Goal: Information Seeking & Learning: Learn about a topic

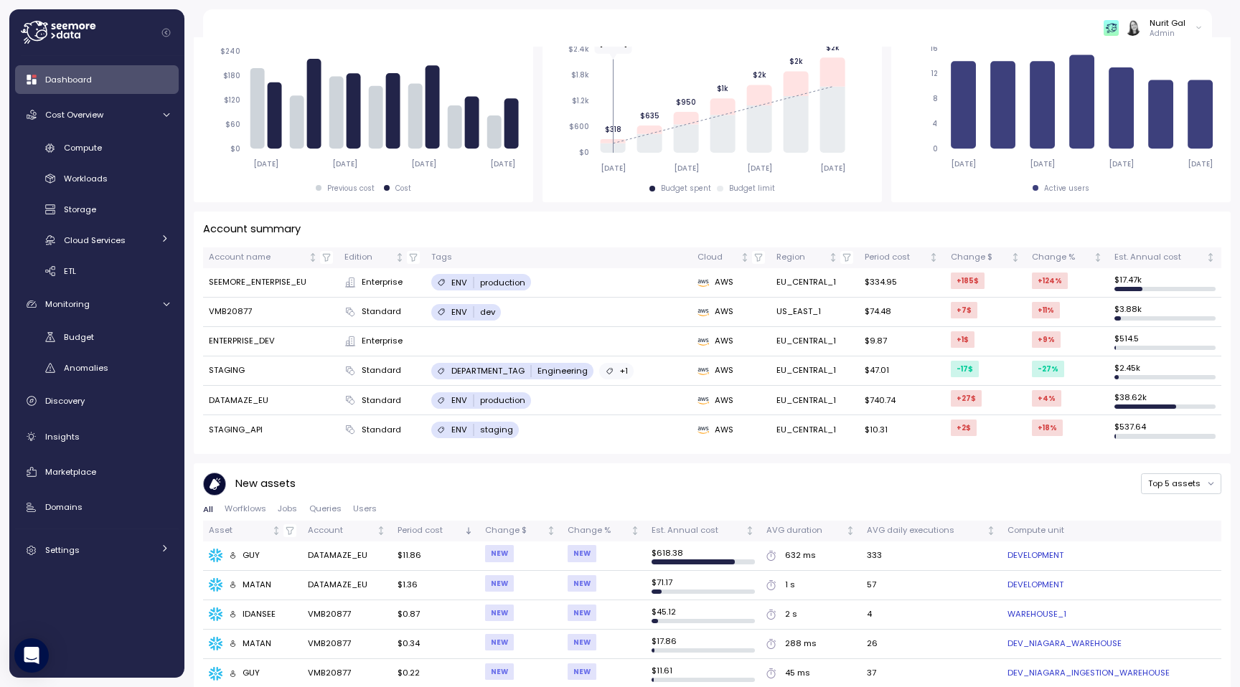
scroll to position [227, 0]
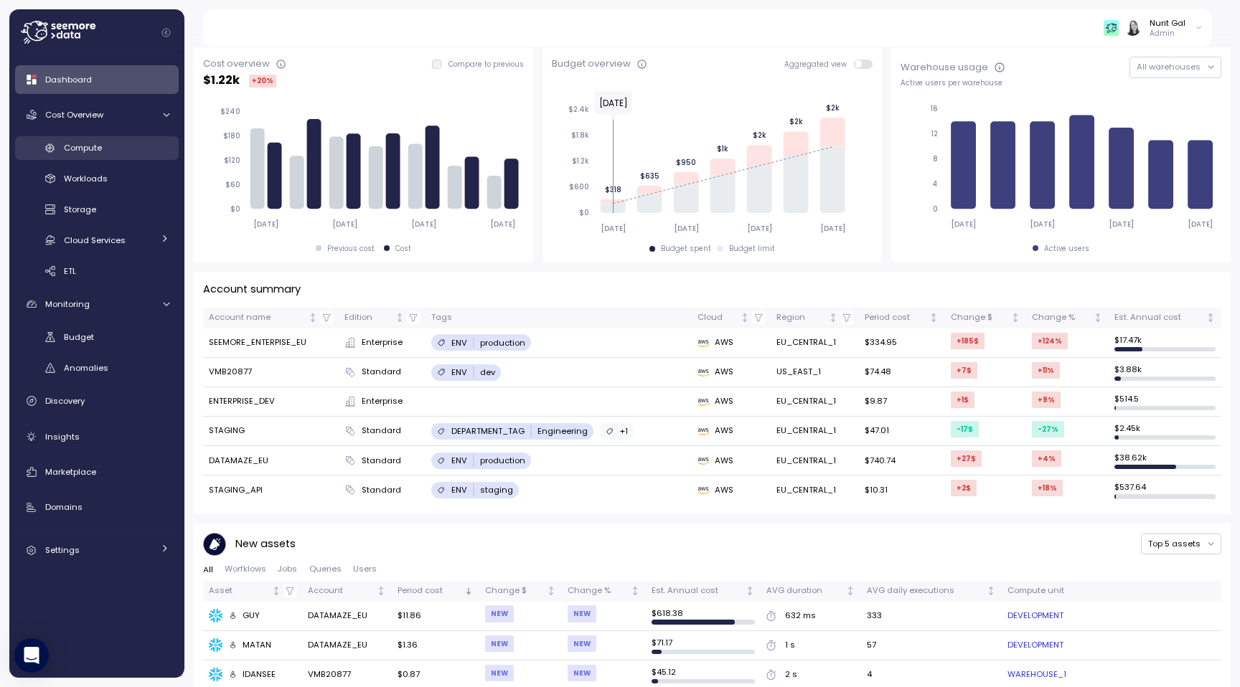
click at [65, 150] on span "Compute" at bounding box center [83, 147] width 38 height 11
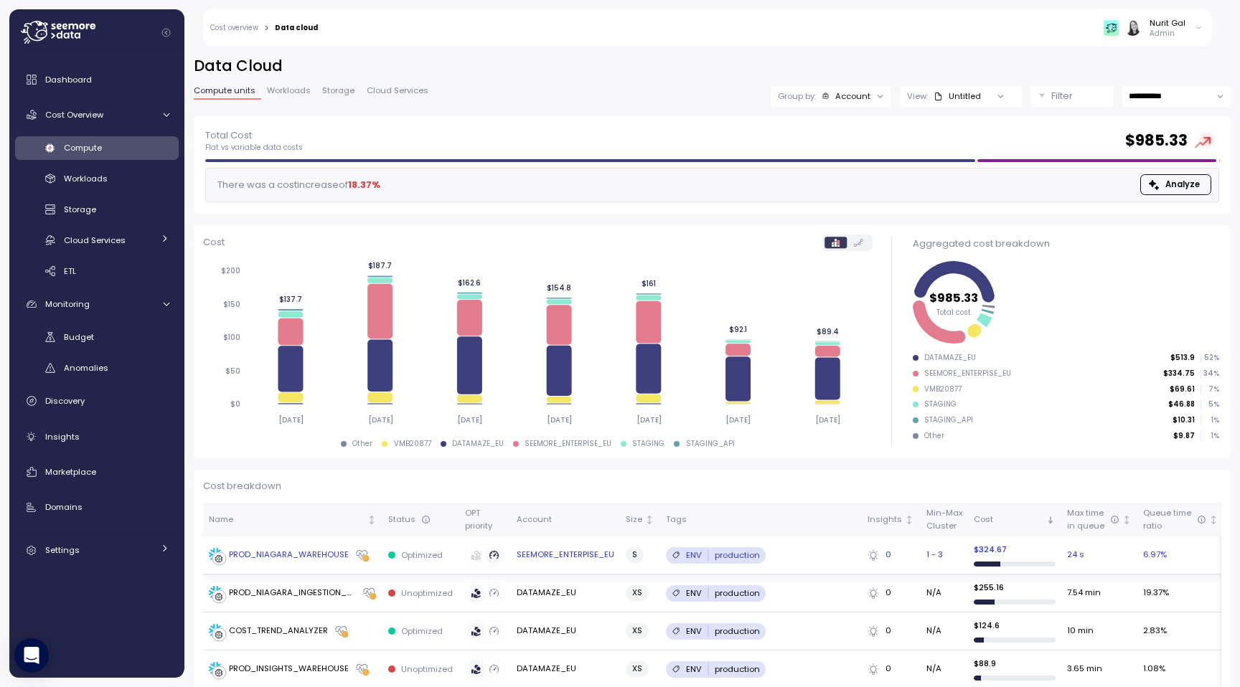
click at [303, 558] on div "PROD_NIAGARA_WAREHOUSE" at bounding box center [289, 555] width 120 height 13
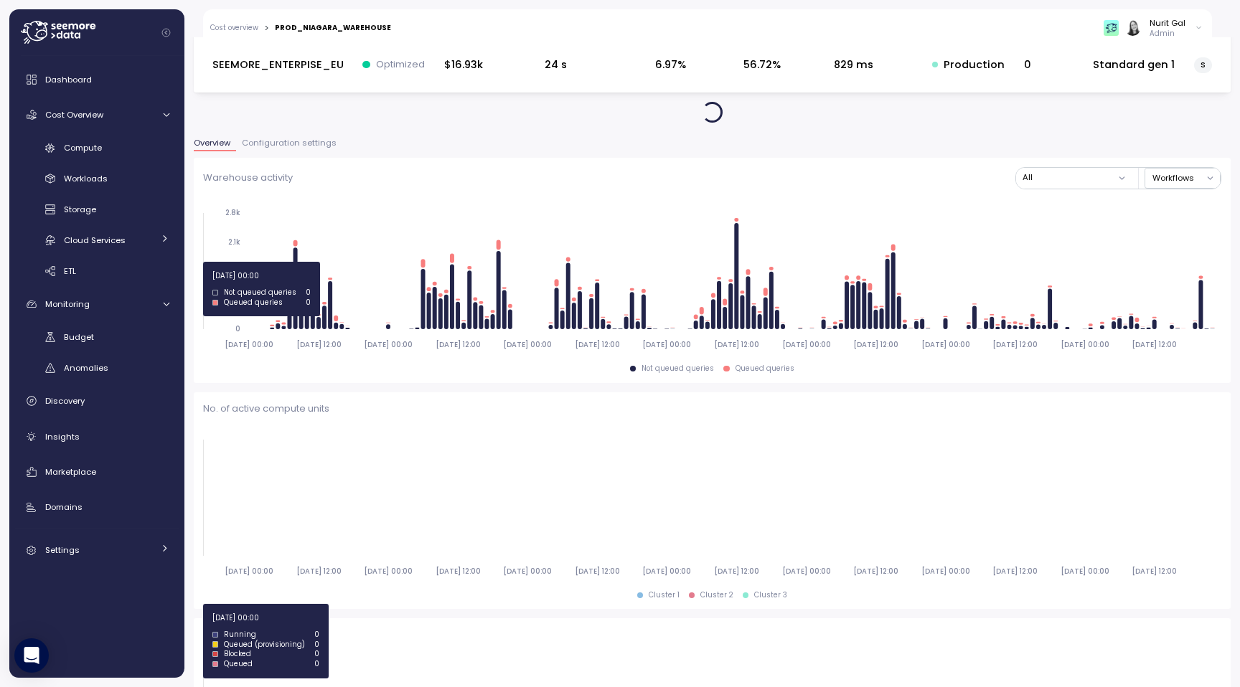
scroll to position [70, 0]
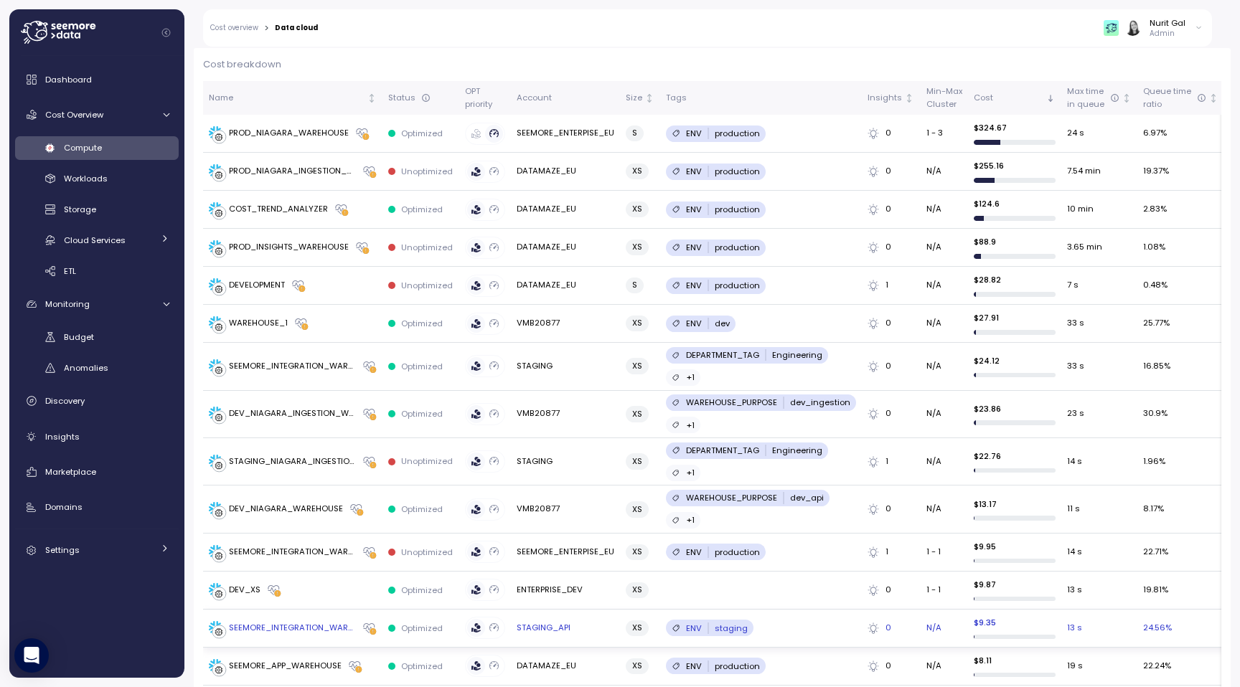
scroll to position [397, 0]
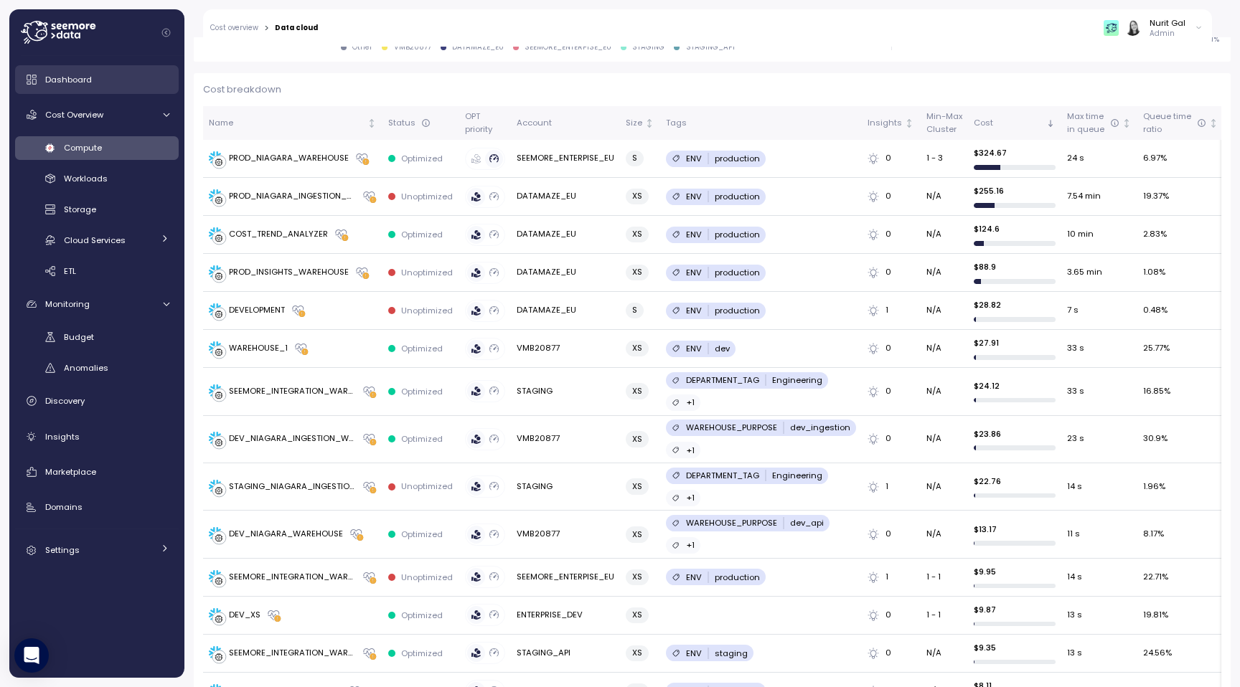
click at [91, 80] on div "Dashboard" at bounding box center [107, 79] width 124 height 14
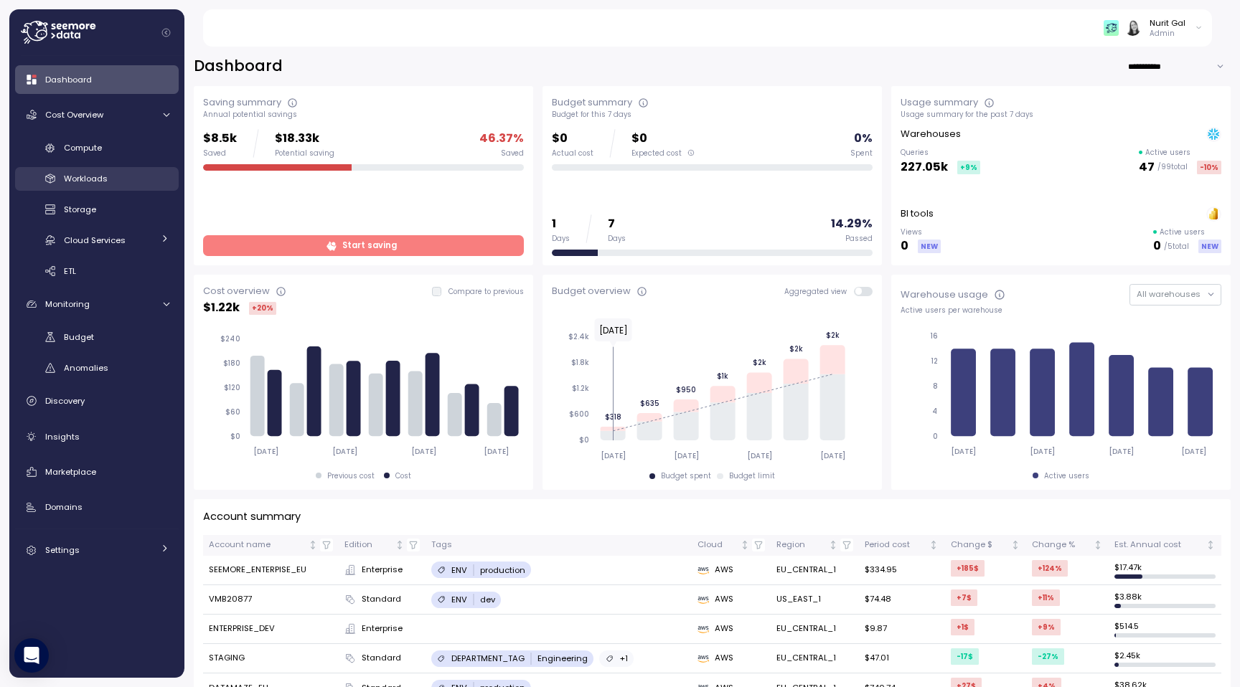
click at [98, 182] on span "Workloads" at bounding box center [86, 178] width 44 height 11
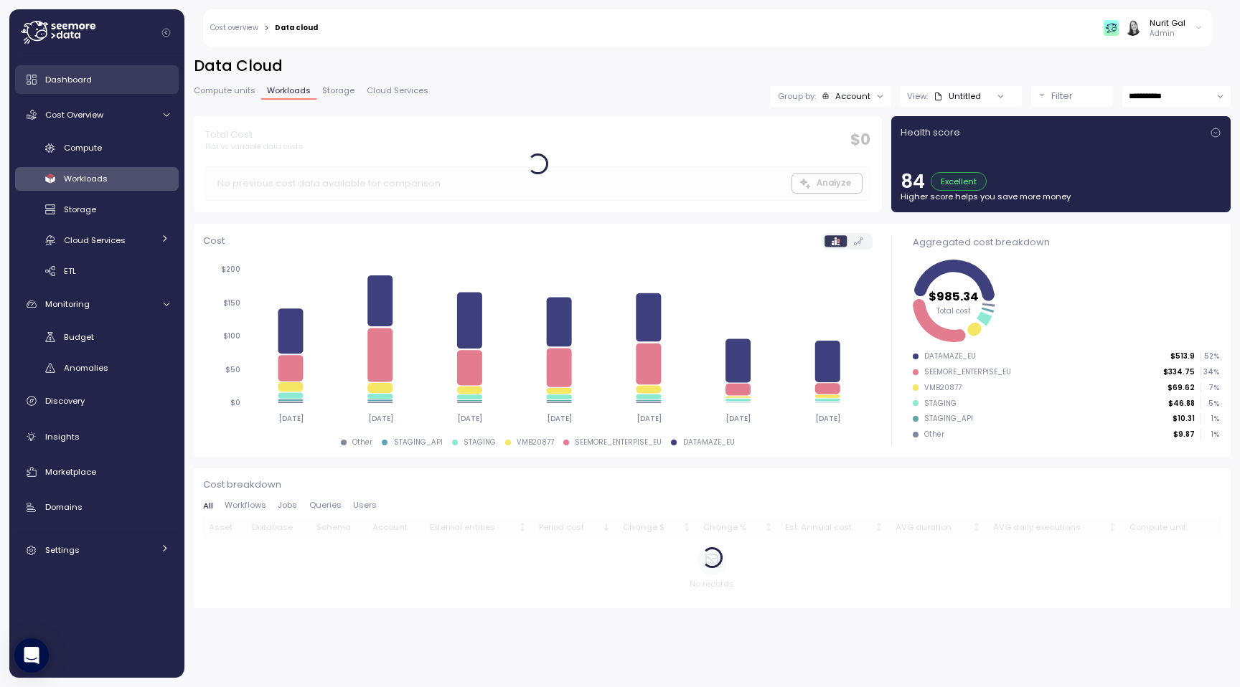
click at [90, 76] on span "Dashboard" at bounding box center [68, 79] width 47 height 11
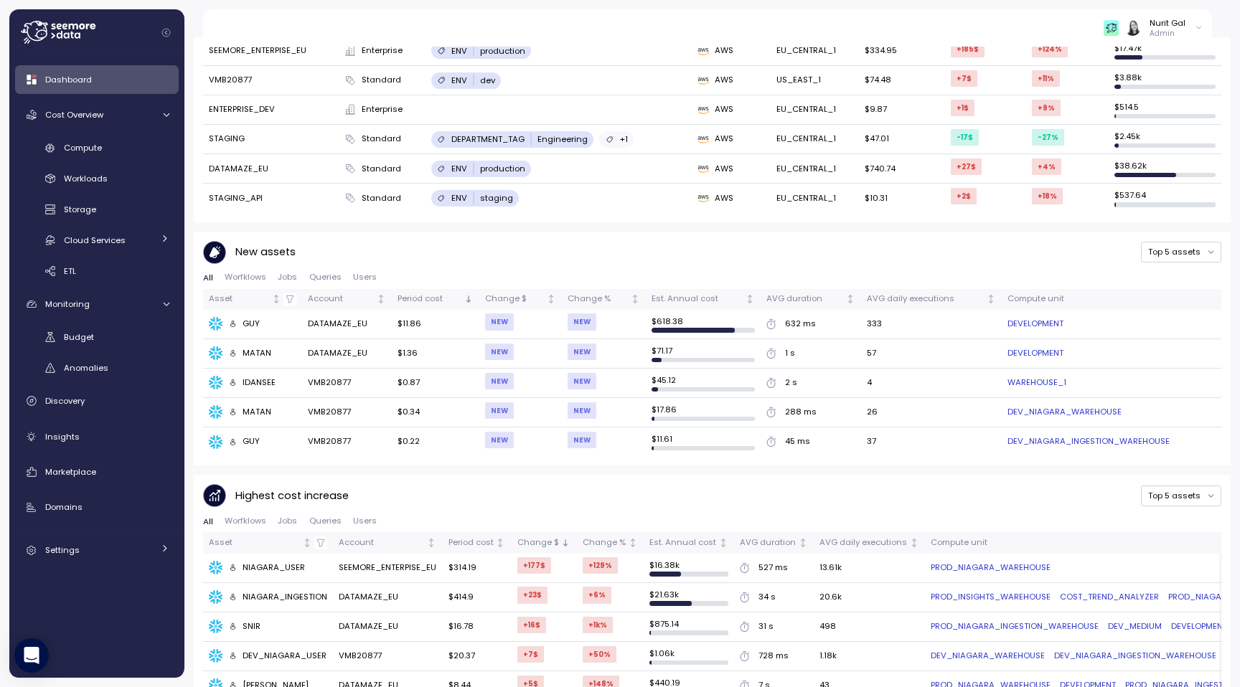
scroll to position [527, 0]
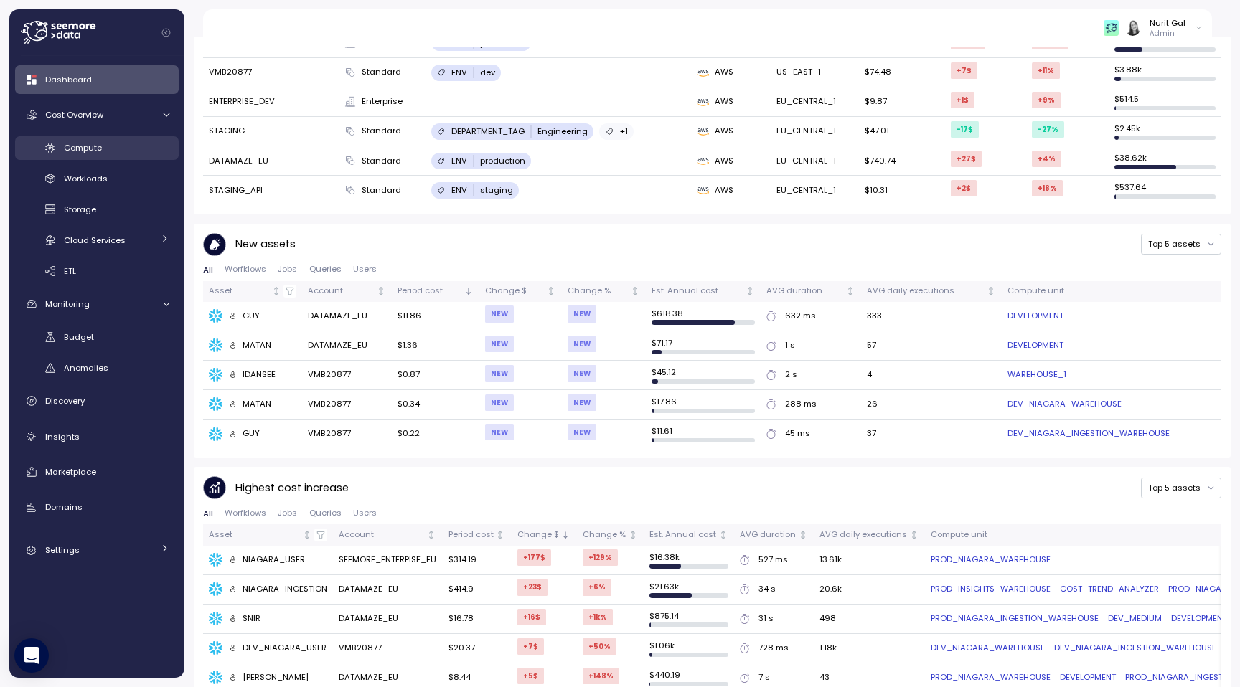
click at [65, 149] on span "Compute" at bounding box center [83, 147] width 38 height 11
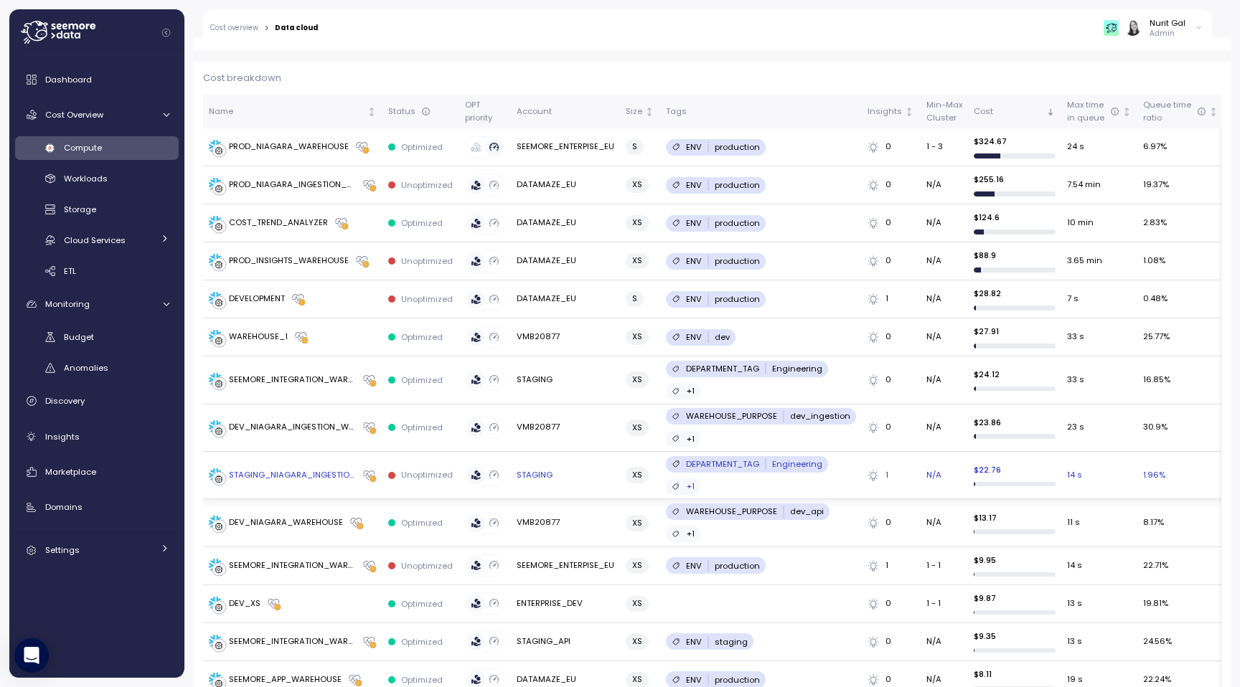
scroll to position [383, 0]
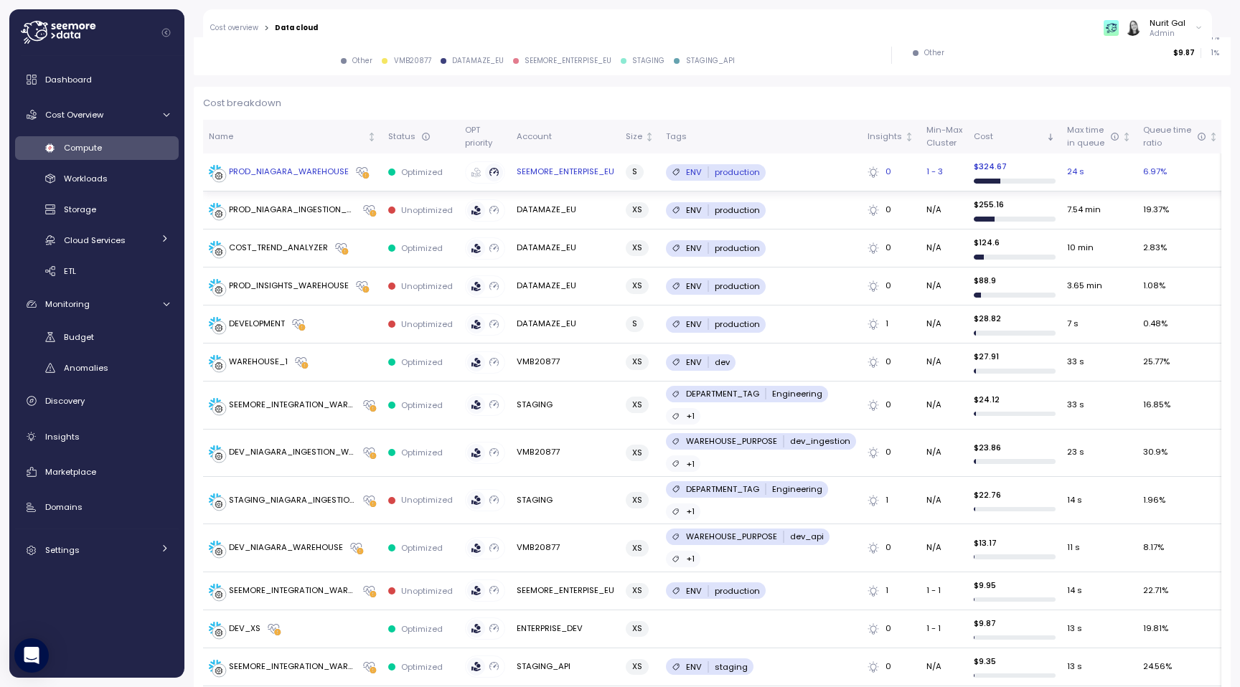
click at [867, 171] on icon at bounding box center [872, 171] width 11 height 11
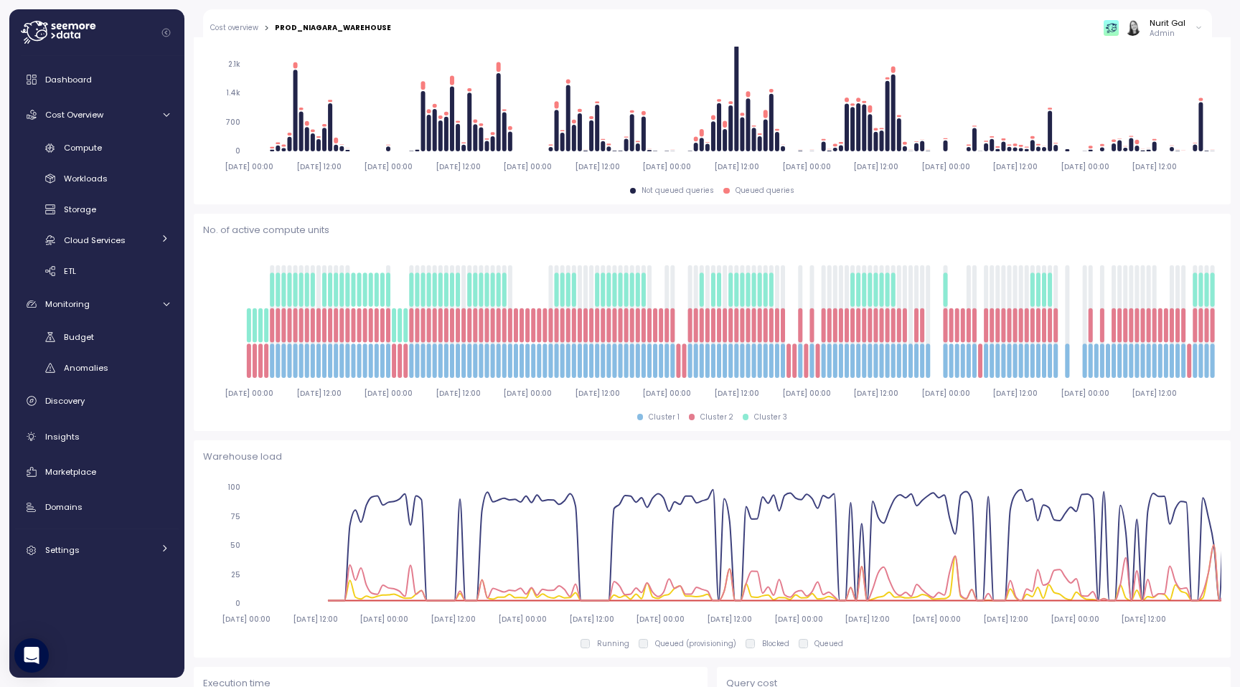
scroll to position [527, 0]
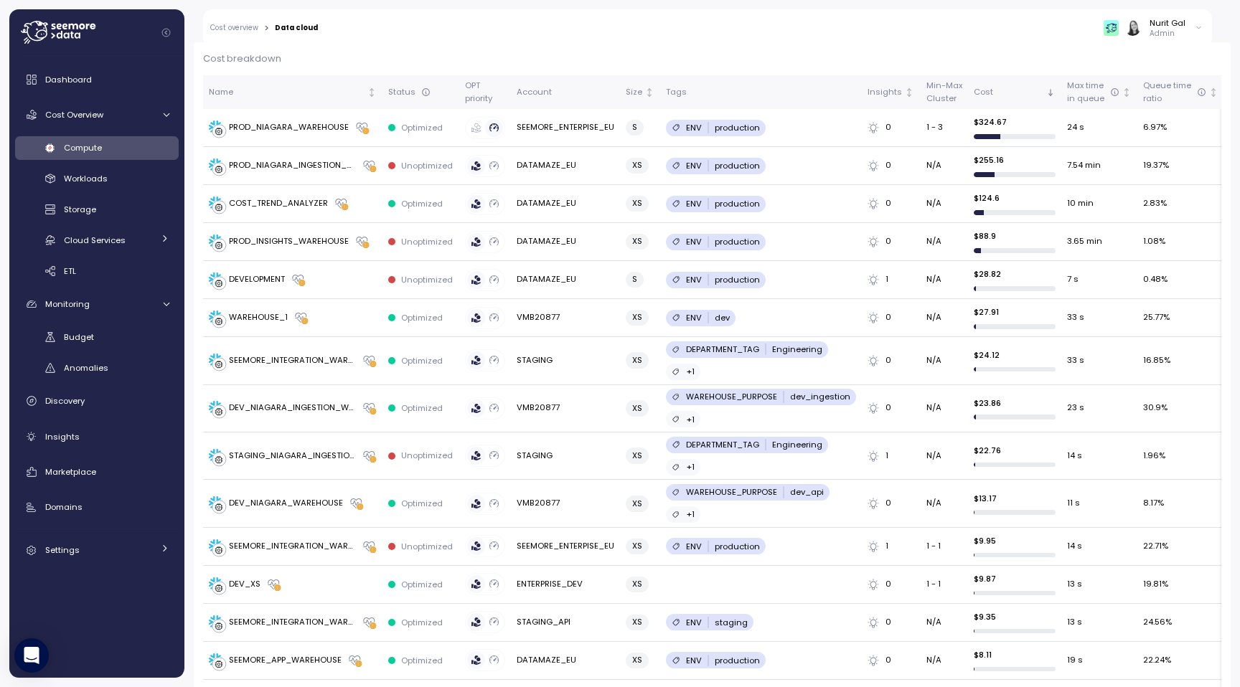
scroll to position [429, 0]
click at [103, 67] on link "Dashboard" at bounding box center [97, 79] width 164 height 29
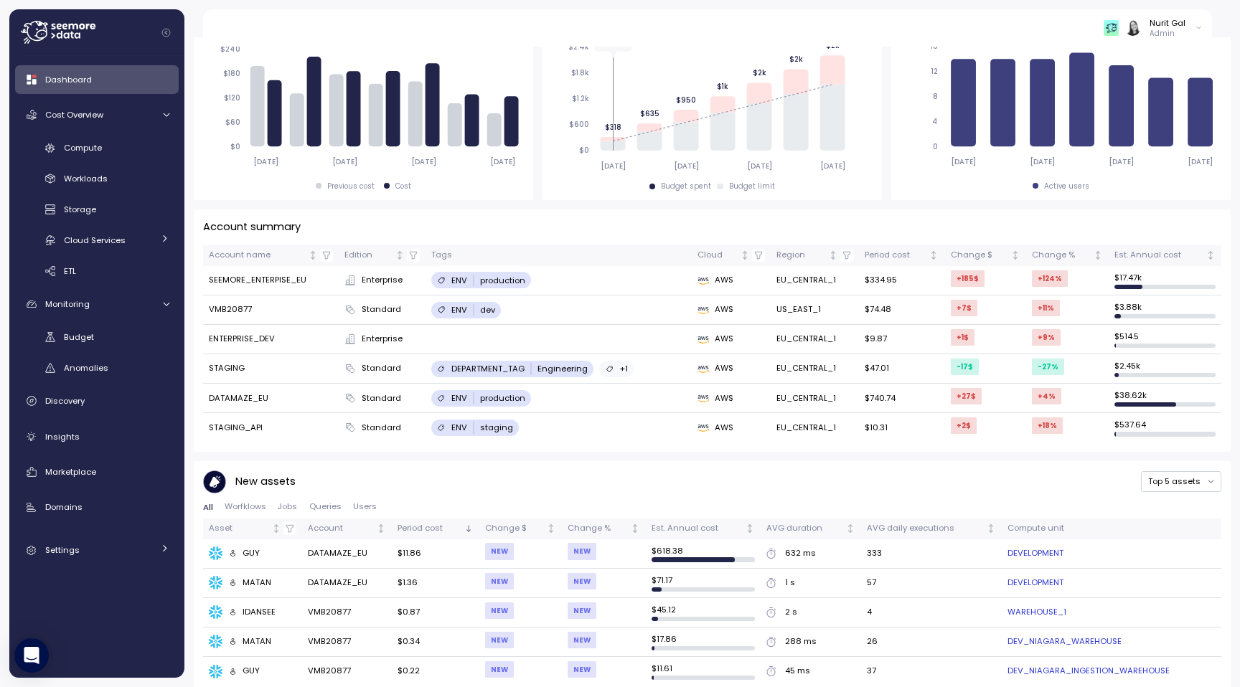
scroll to position [293, 0]
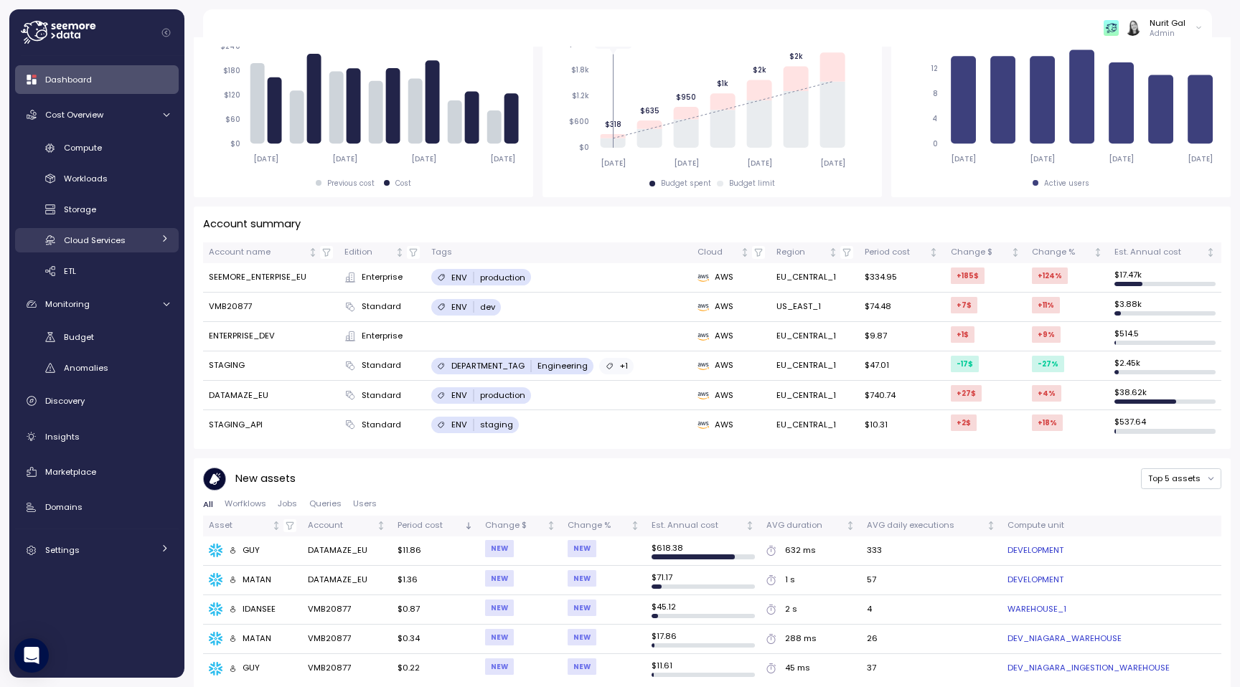
click at [98, 240] on span "Cloud Services" at bounding box center [95, 240] width 62 height 11
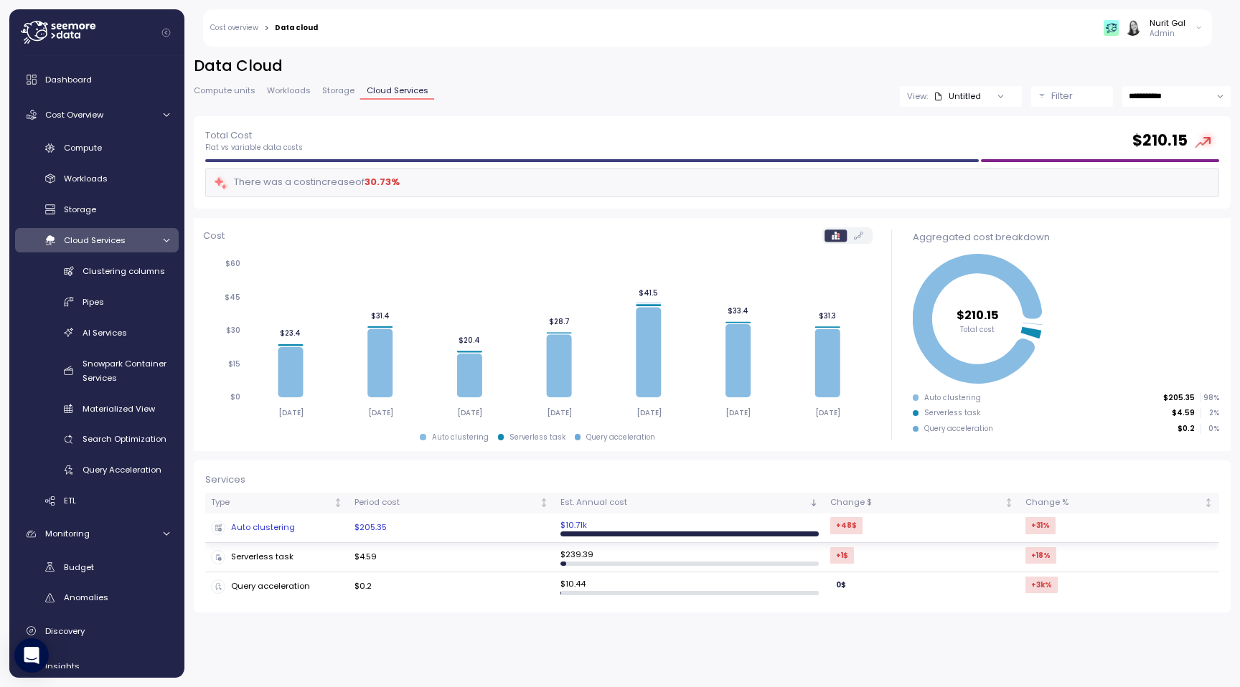
click at [264, 532] on div "Auto clustering" at bounding box center [277, 528] width 132 height 14
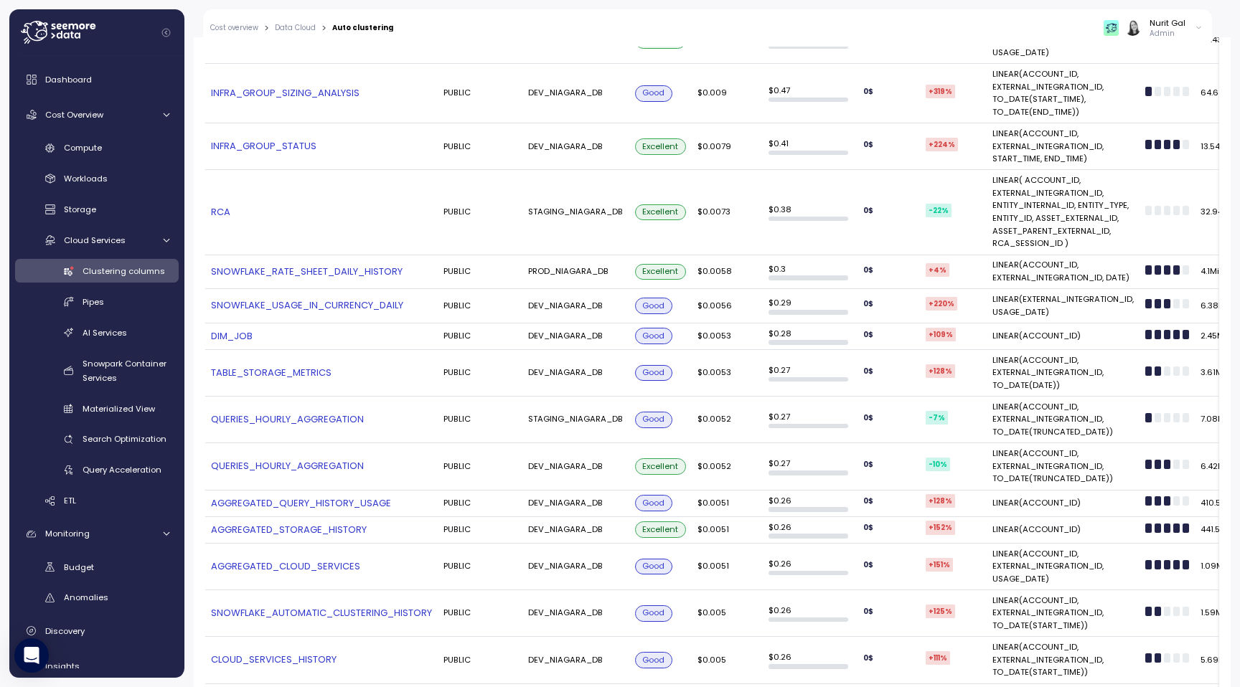
scroll to position [2180, 0]
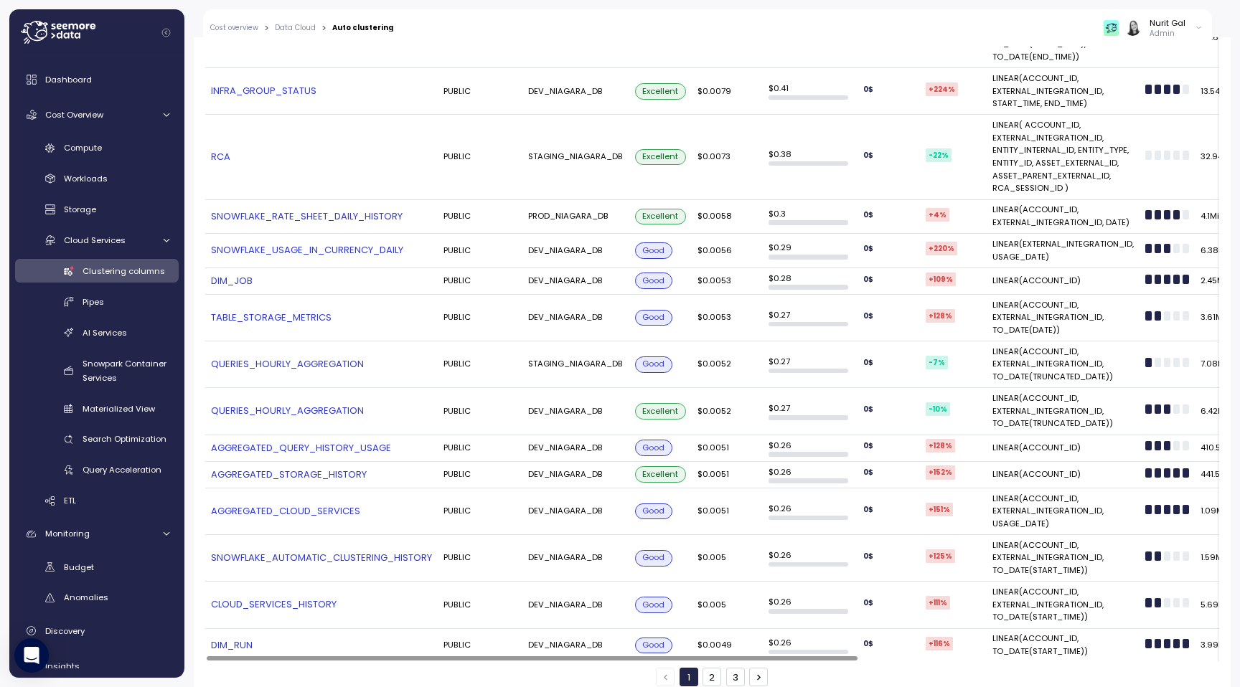
click at [733, 668] on button "3" at bounding box center [735, 677] width 19 height 19
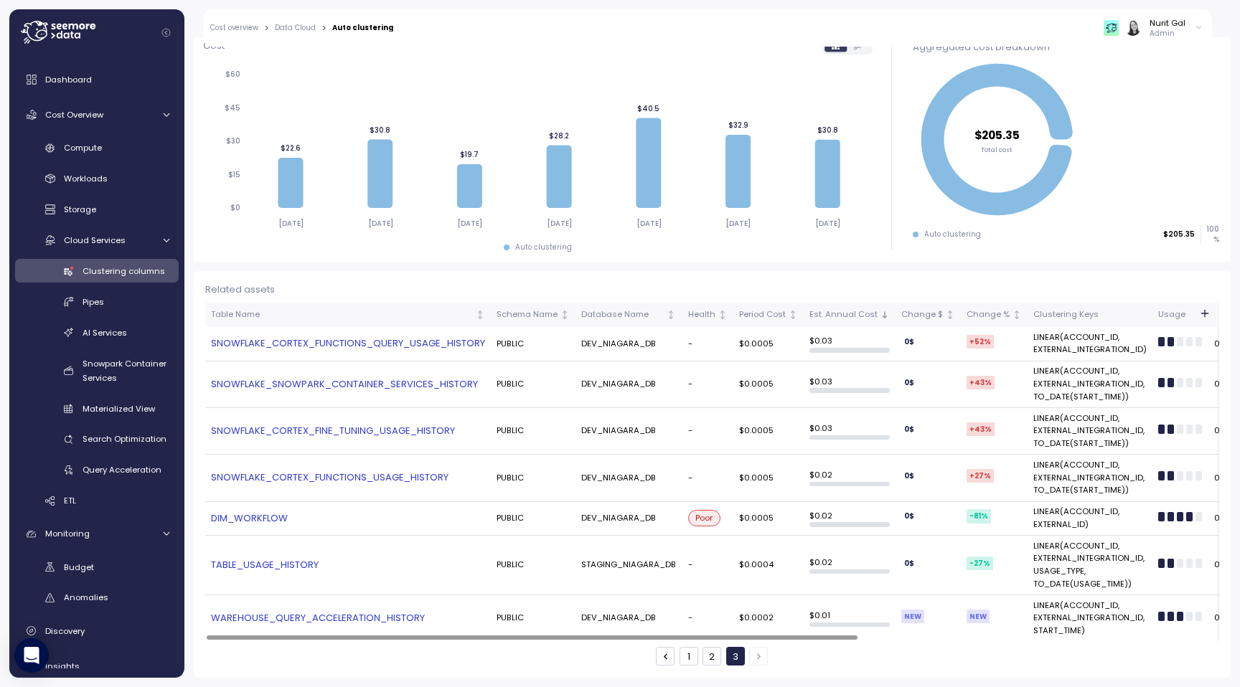
scroll to position [157, 0]
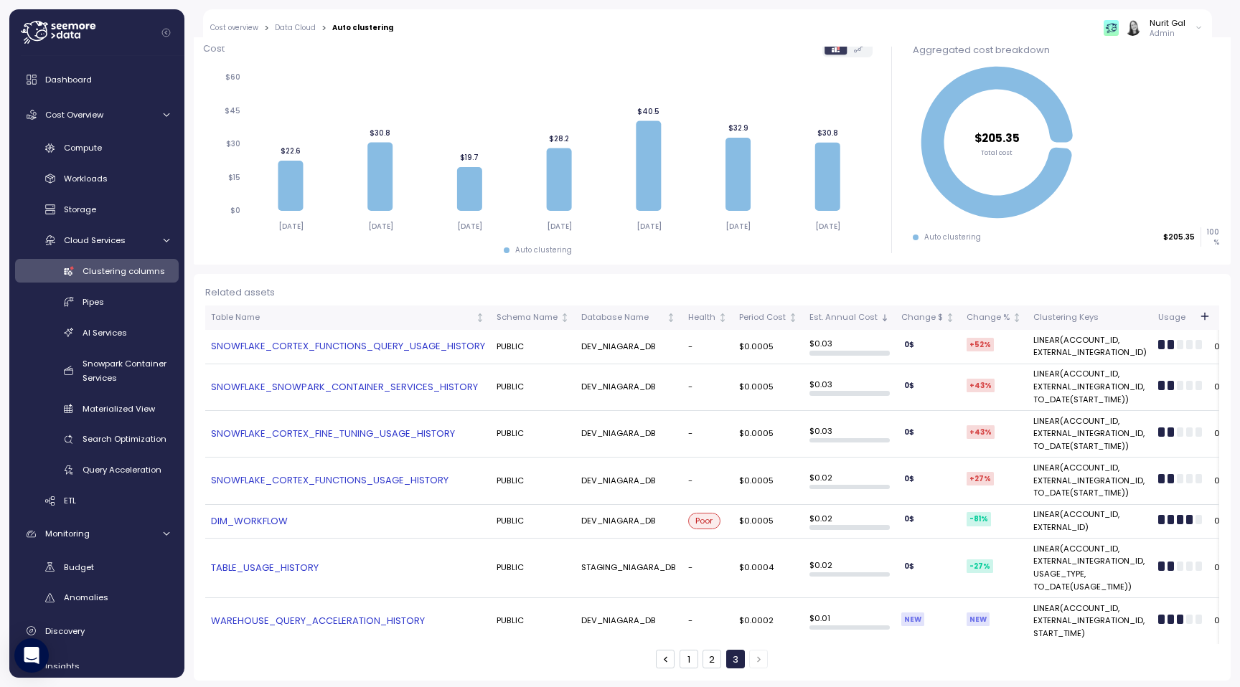
click at [683, 658] on button "1" at bounding box center [688, 659] width 19 height 19
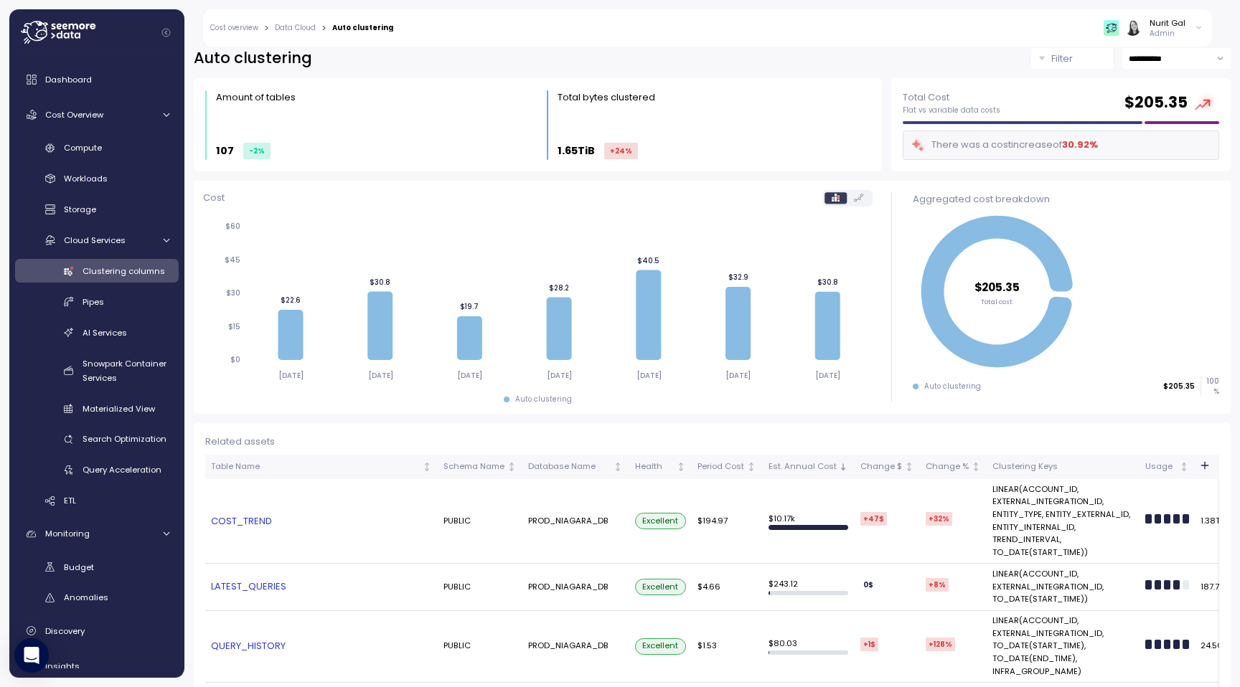
scroll to position [0, 0]
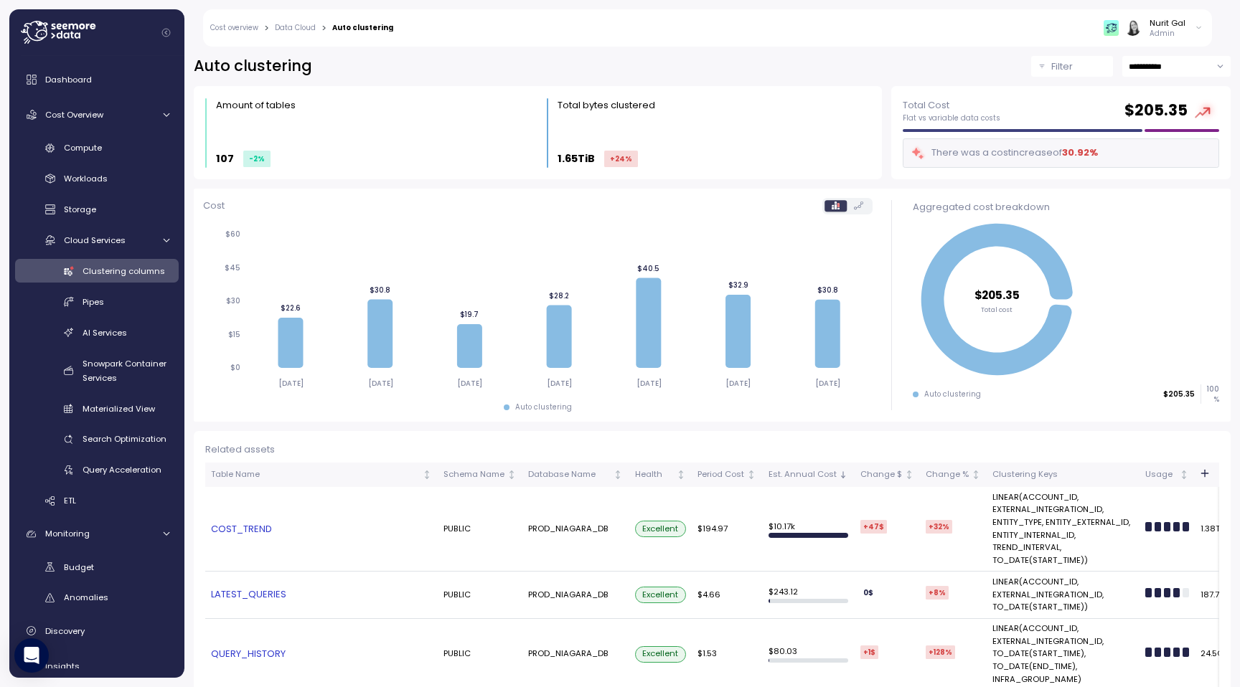
click at [1085, 71] on div "Filter" at bounding box center [1078, 67] width 55 height 14
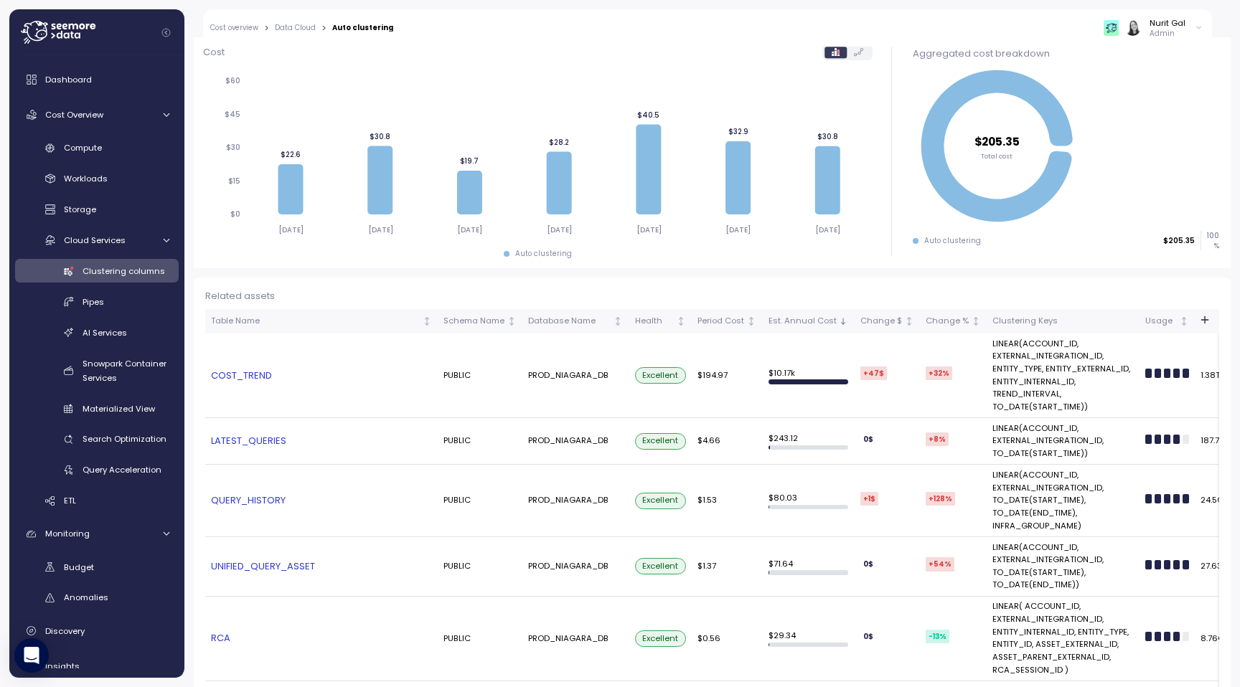
scroll to position [283, 0]
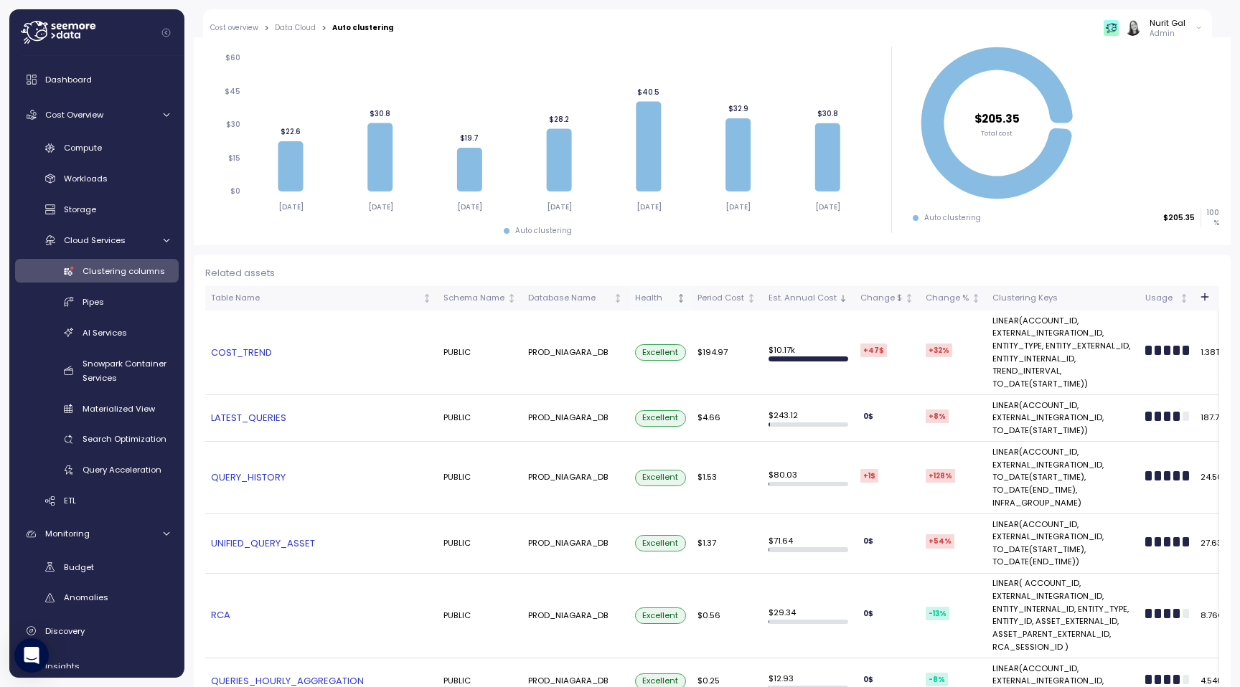
click at [646, 298] on div "Health" at bounding box center [654, 298] width 39 height 13
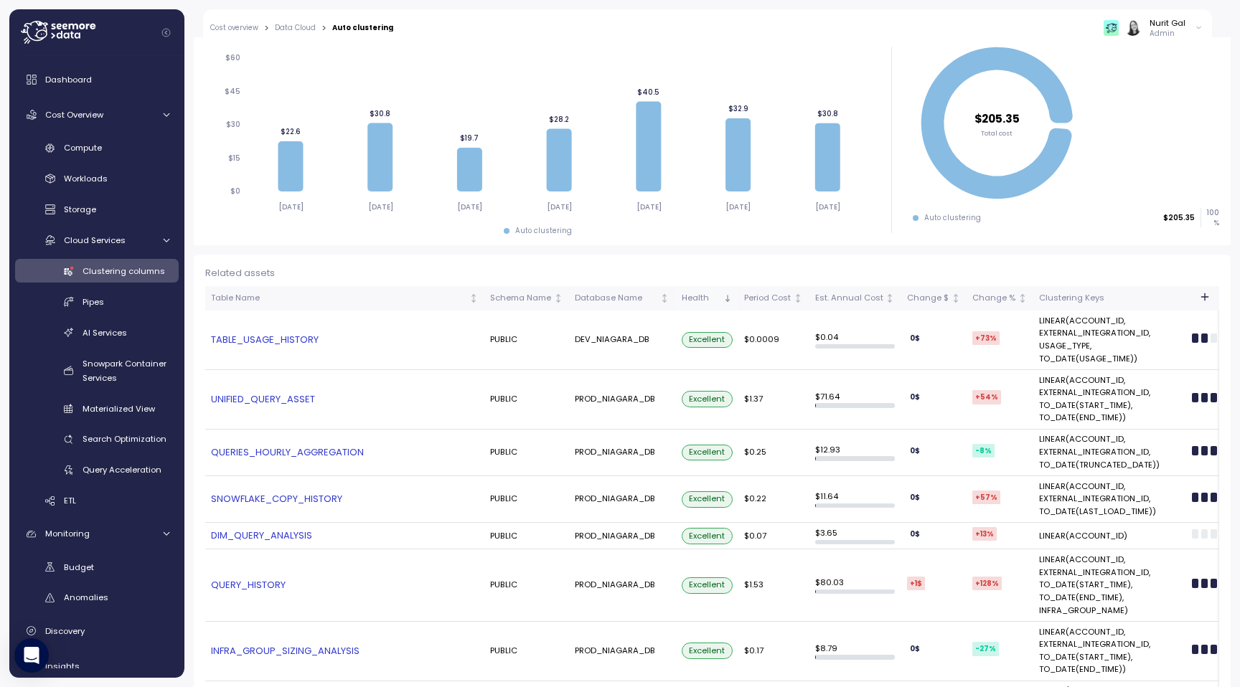
click at [701, 301] on div "Health" at bounding box center [701, 298] width 39 height 13
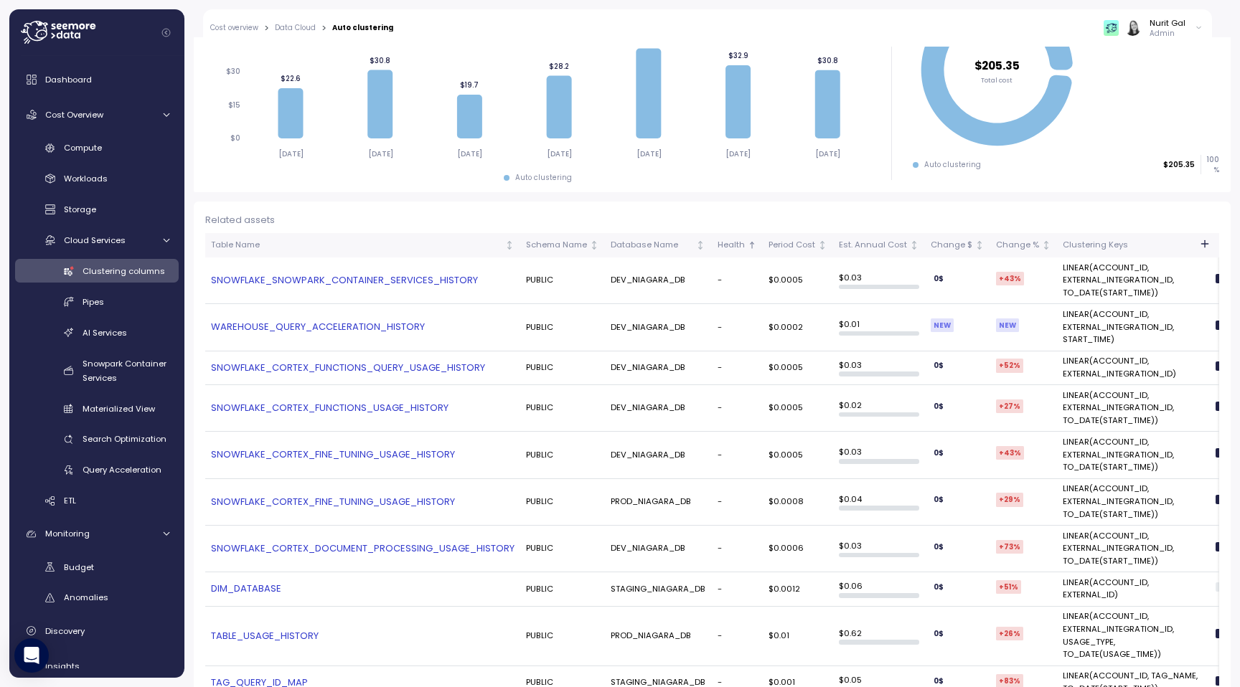
scroll to position [321, 0]
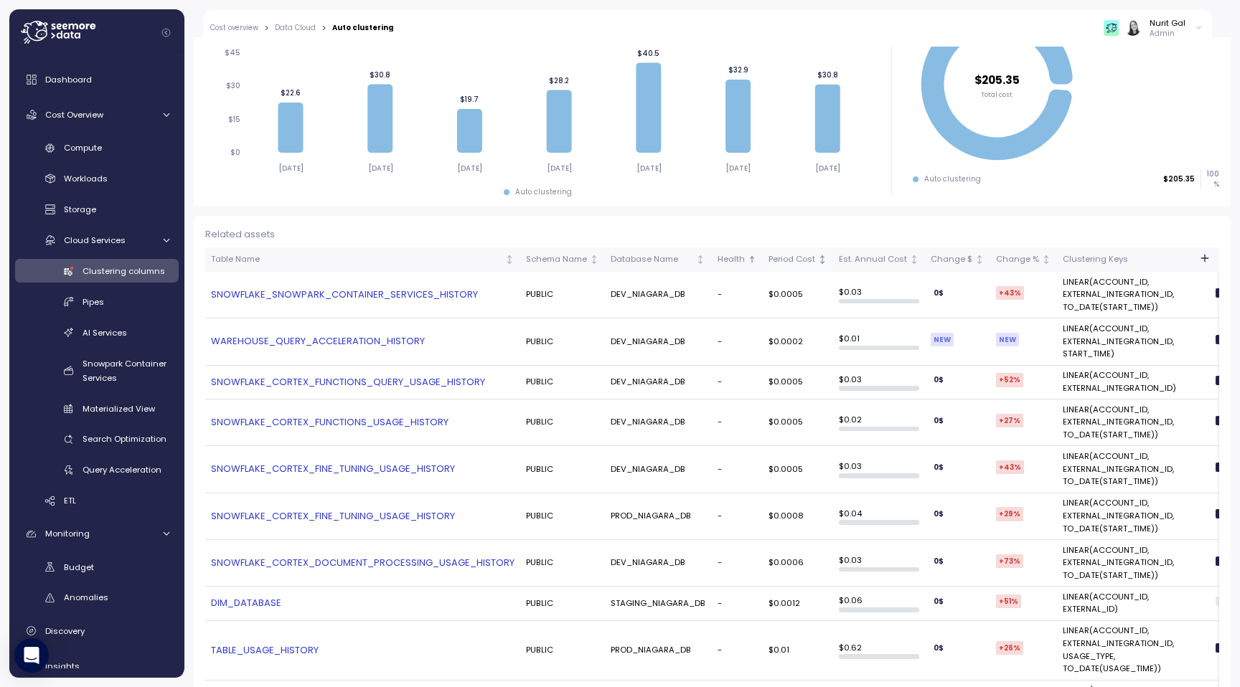
click at [796, 255] on div "Period Cost" at bounding box center [791, 259] width 47 height 13
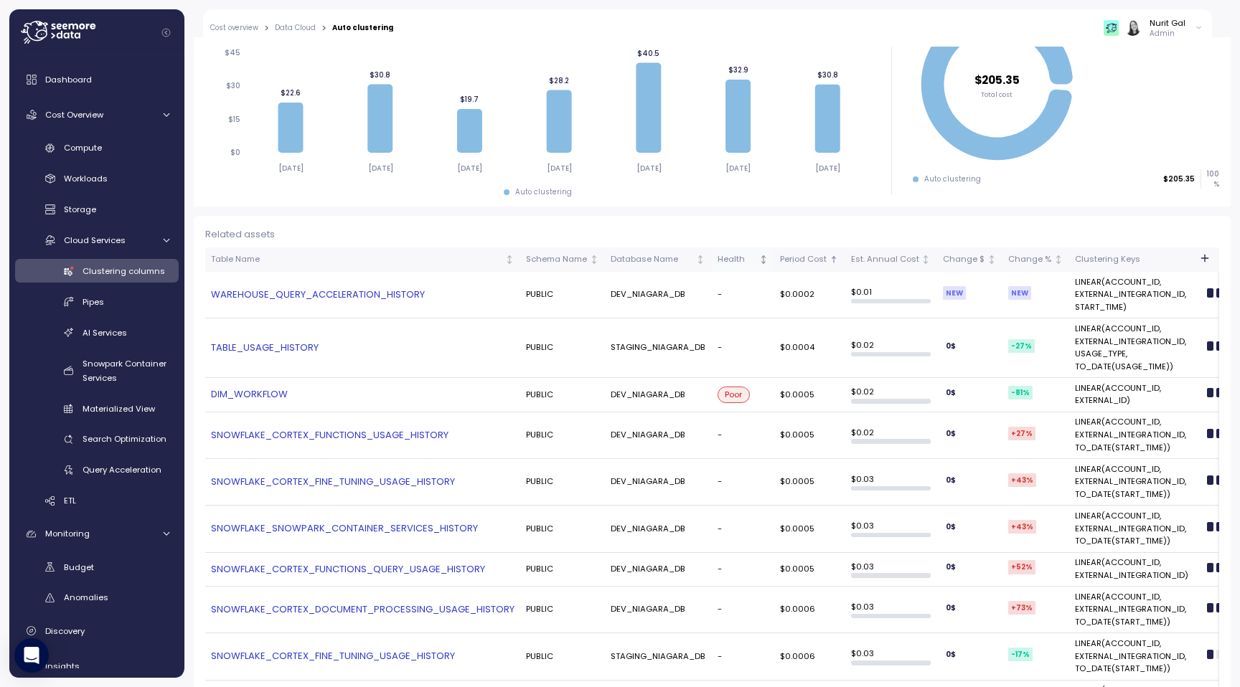
click at [747, 258] on div "Health" at bounding box center [736, 259] width 39 height 13
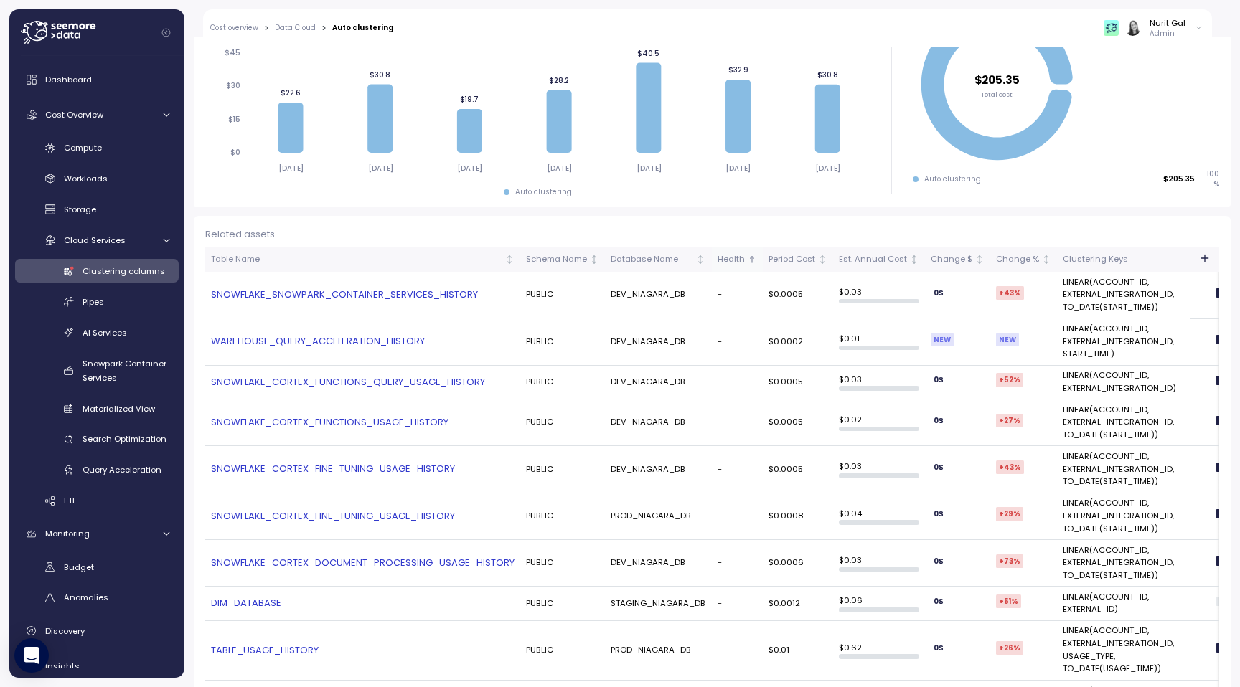
click at [734, 258] on div "Health" at bounding box center [730, 259] width 27 height 13
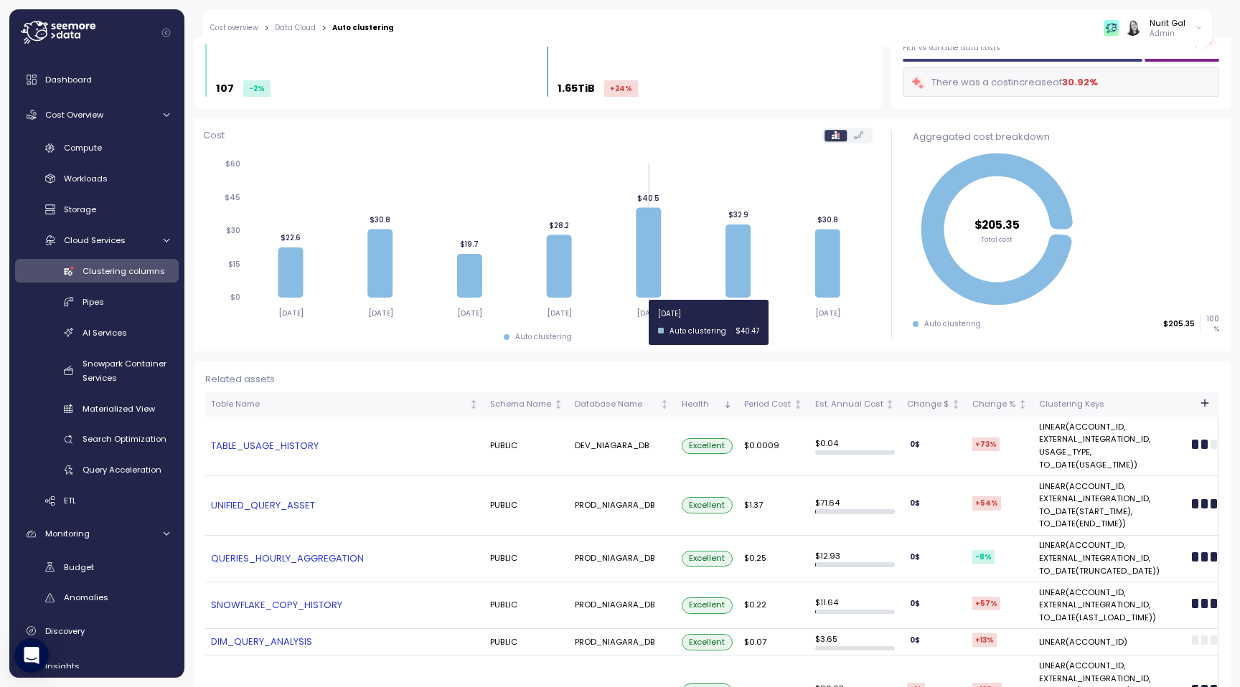
scroll to position [184, 0]
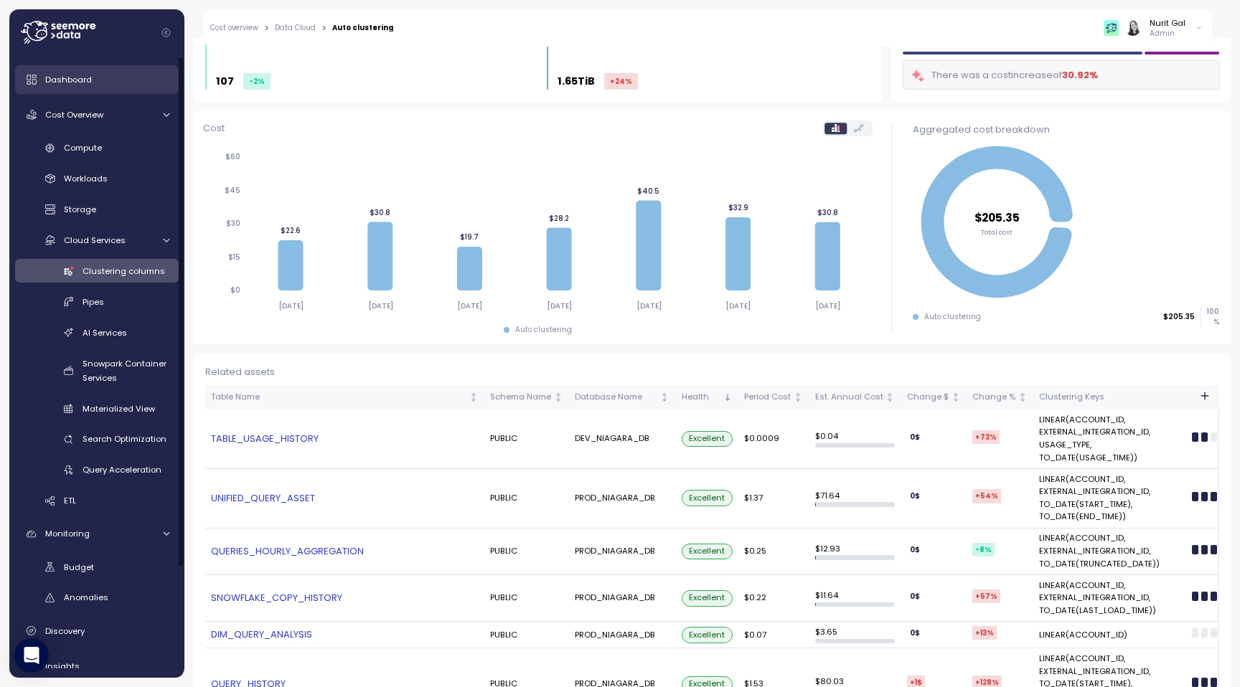
click at [56, 66] on link "Dashboard" at bounding box center [97, 79] width 164 height 29
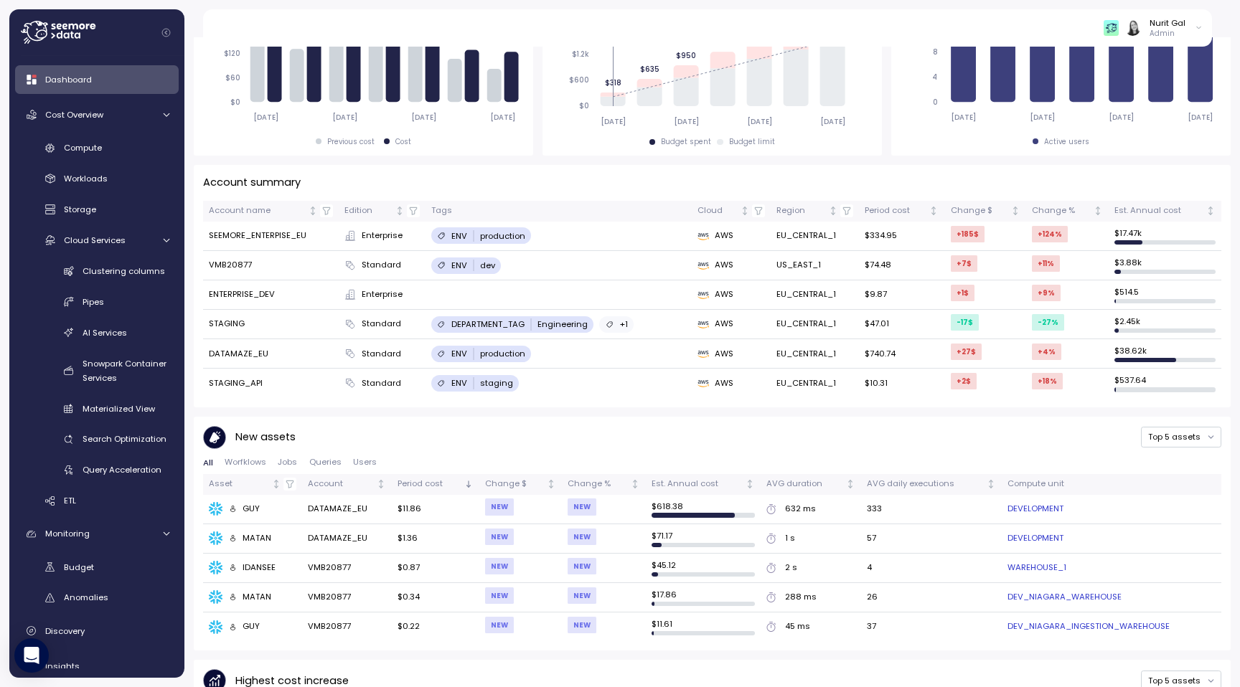
scroll to position [293, 0]
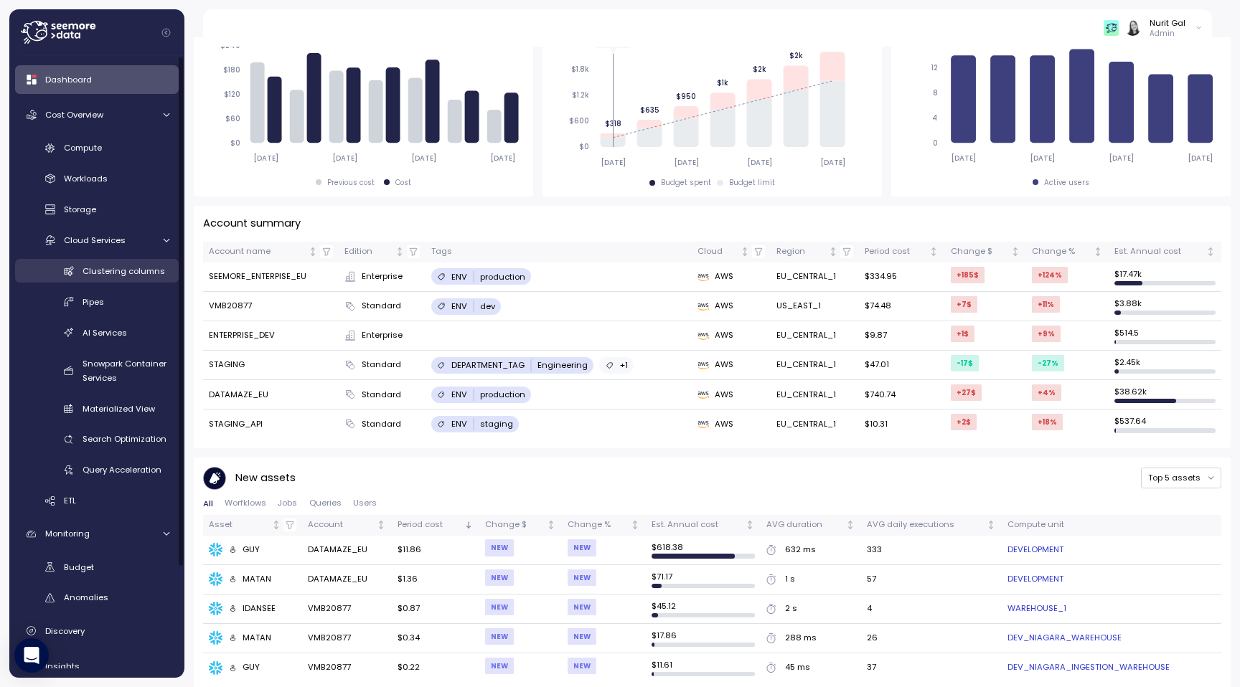
click at [131, 268] on span "Clustering columns" at bounding box center [124, 270] width 83 height 11
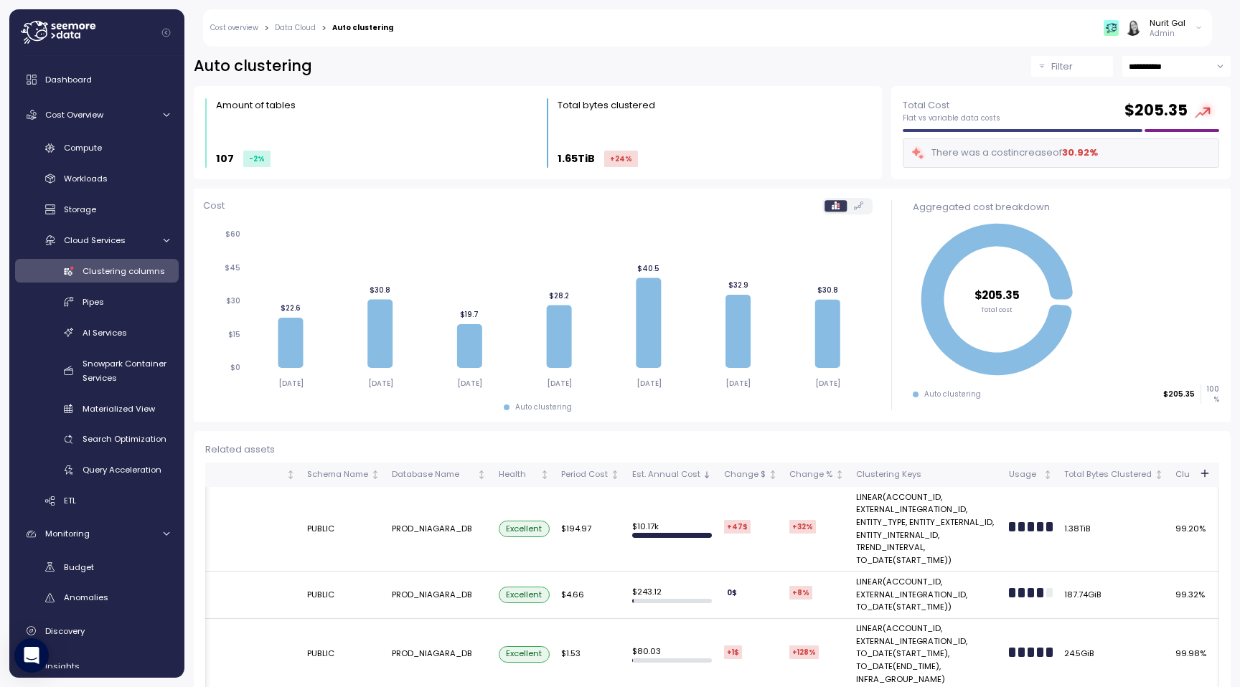
scroll to position [0, 131]
click at [545, 485] on th "Health" at bounding box center [530, 475] width 63 height 24
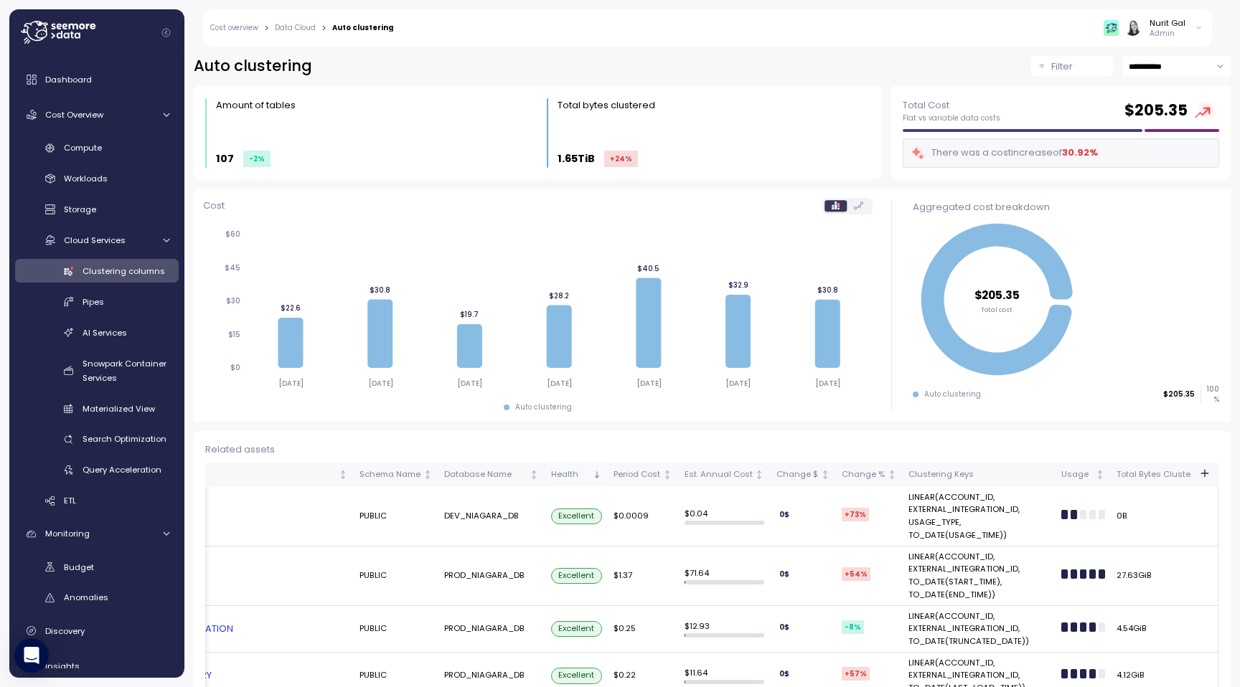
click at [567, 475] on div "Health" at bounding box center [570, 474] width 39 height 13
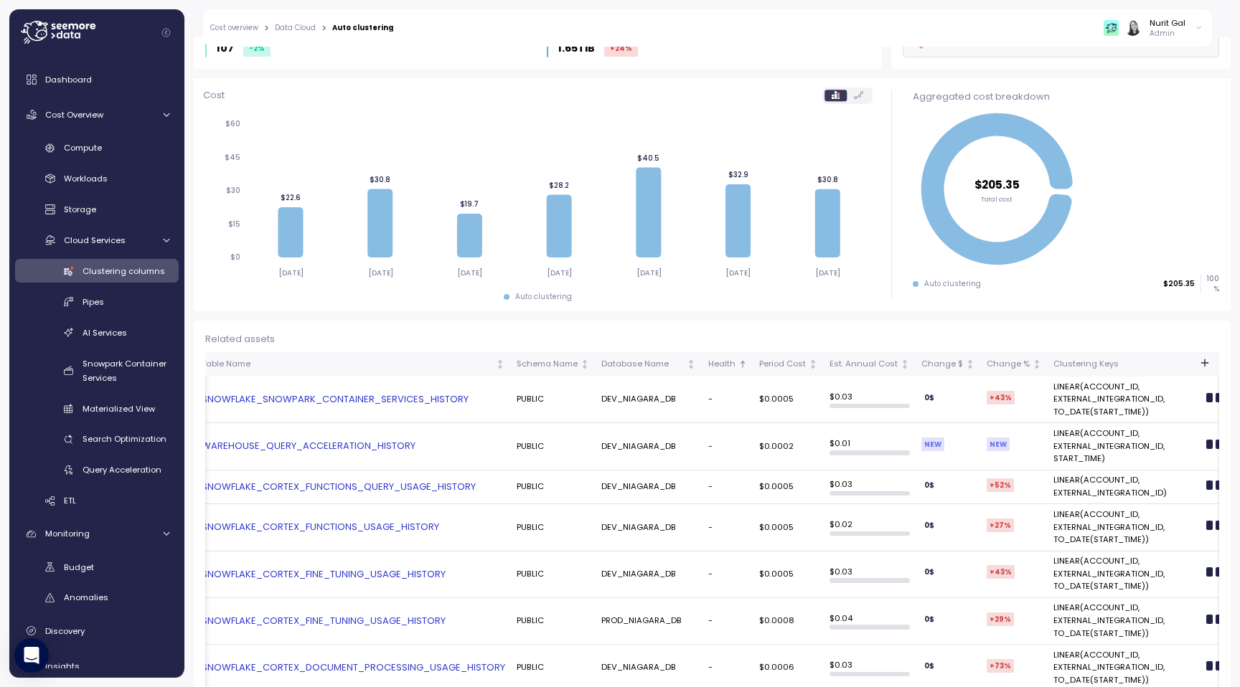
scroll to position [0, 0]
